Goal: Find specific fact: Find specific fact

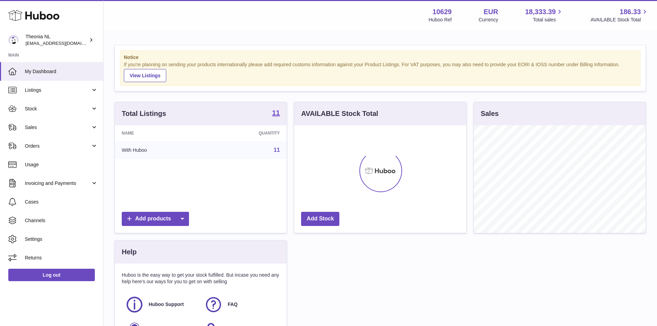
scroll to position [108, 172]
click at [277, 151] on link "11" at bounding box center [277, 150] width 6 height 6
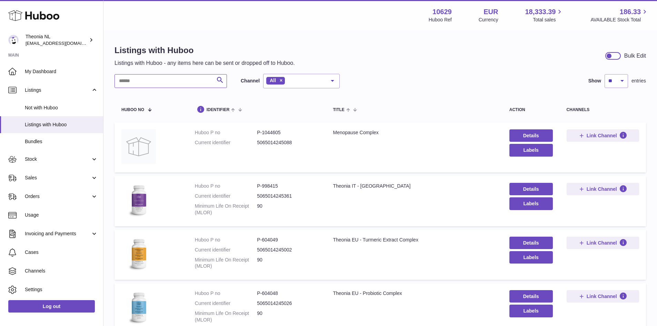
click at [136, 80] on input "text" at bounding box center [171, 81] width 113 height 14
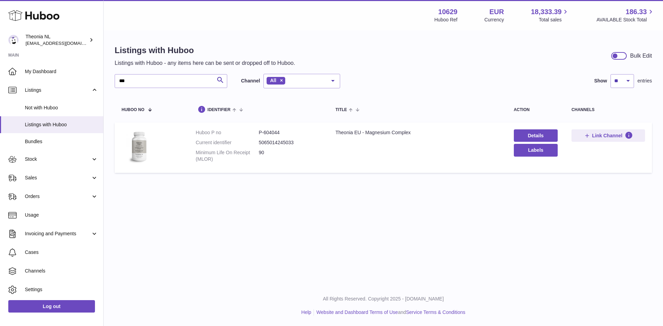
click at [275, 131] on dd "P-604044" at bounding box center [289, 132] width 63 height 7
copy dd "604044"
drag, startPoint x: 144, startPoint y: 83, endPoint x: 115, endPoint y: 88, distance: 29.4
click at [115, 88] on div "*** Search Channel All All eBay Amazon Shopify Woocommerce Etsy No elements fou…" at bounding box center [227, 81] width 225 height 14
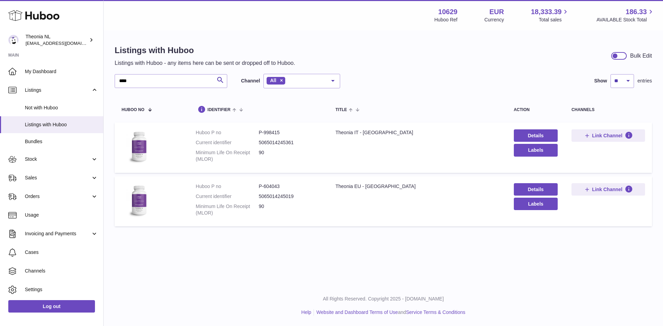
click at [270, 184] on dd "P-604043" at bounding box center [289, 186] width 63 height 7
copy dd "604043"
drag, startPoint x: 144, startPoint y: 83, endPoint x: 111, endPoint y: 85, distance: 32.1
click at [111, 85] on div "Listings with Huboo Listings with Huboo - any items here can be sent or dropped…" at bounding box center [383, 137] width 559 height 213
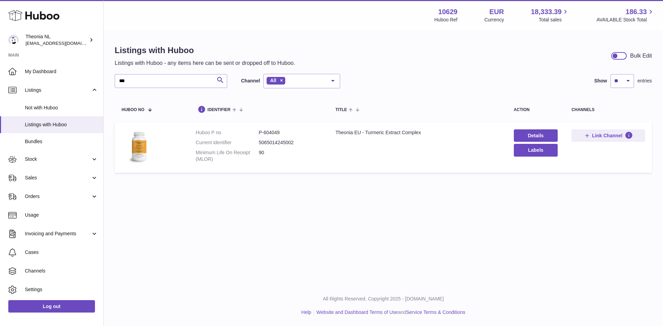
click at [276, 132] on dd "P-604049" at bounding box center [289, 132] width 63 height 7
copy dd "604049"
drag, startPoint x: 133, startPoint y: 79, endPoint x: 115, endPoint y: 81, distance: 18.4
click at [115, 81] on input "***" at bounding box center [171, 81] width 113 height 14
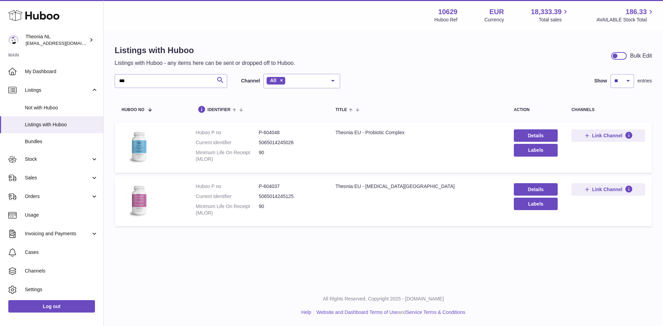
click at [273, 185] on dd "P-604037" at bounding box center [289, 186] width 63 height 7
copy dd "604037"
drag, startPoint x: 133, startPoint y: 81, endPoint x: 91, endPoint y: 80, distance: 41.8
click at [91, 80] on div "Huboo Theonia NL internalAdmin-10629@internal.huboo.com Main My Dashboard Listi…" at bounding box center [331, 163] width 663 height 326
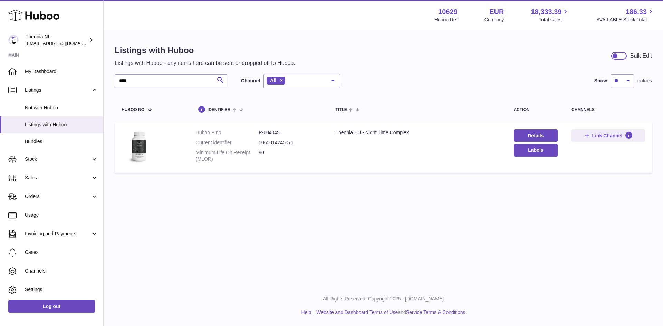
click at [273, 132] on dd "P-604045" at bounding box center [289, 132] width 63 height 7
copy dd "604045"
drag, startPoint x: 110, startPoint y: 85, endPoint x: 91, endPoint y: 85, distance: 18.6
click at [91, 85] on div "Huboo Theonia NL internalAdmin-10629@internal.huboo.com Main My Dashboard Listi…" at bounding box center [331, 163] width 663 height 326
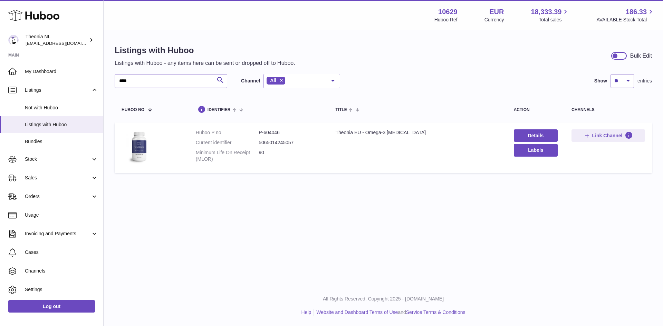
click at [275, 134] on dd "P-604046" at bounding box center [289, 132] width 63 height 7
copy dd "604046"
drag, startPoint x: 130, startPoint y: 82, endPoint x: 117, endPoint y: 80, distance: 13.3
click at [117, 80] on input "****" at bounding box center [171, 81] width 113 height 14
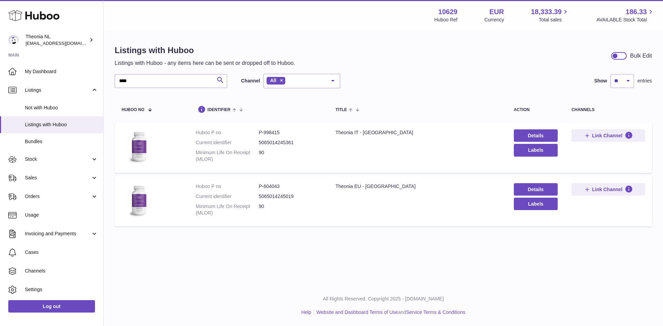
click at [278, 185] on dd "P-604043" at bounding box center [289, 186] width 63 height 7
copy dd "604043"
drag, startPoint x: 139, startPoint y: 82, endPoint x: 114, endPoint y: 88, distance: 26.5
click at [114, 88] on div "Listings with Huboo Listings with Huboo - any items here can be sent or dropped…" at bounding box center [383, 137] width 559 height 213
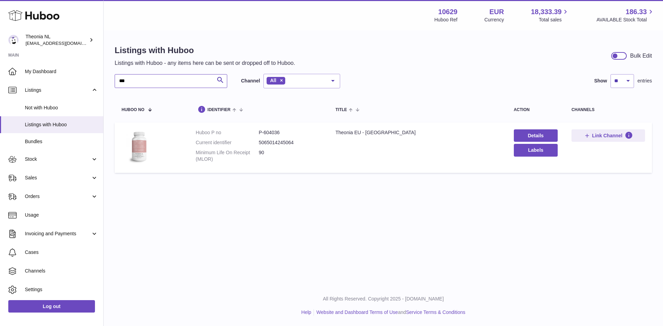
type input "***"
click at [272, 133] on dd "P-604036" at bounding box center [289, 132] width 63 height 7
copy dd "604036"
